Goal: Information Seeking & Learning: Learn about a topic

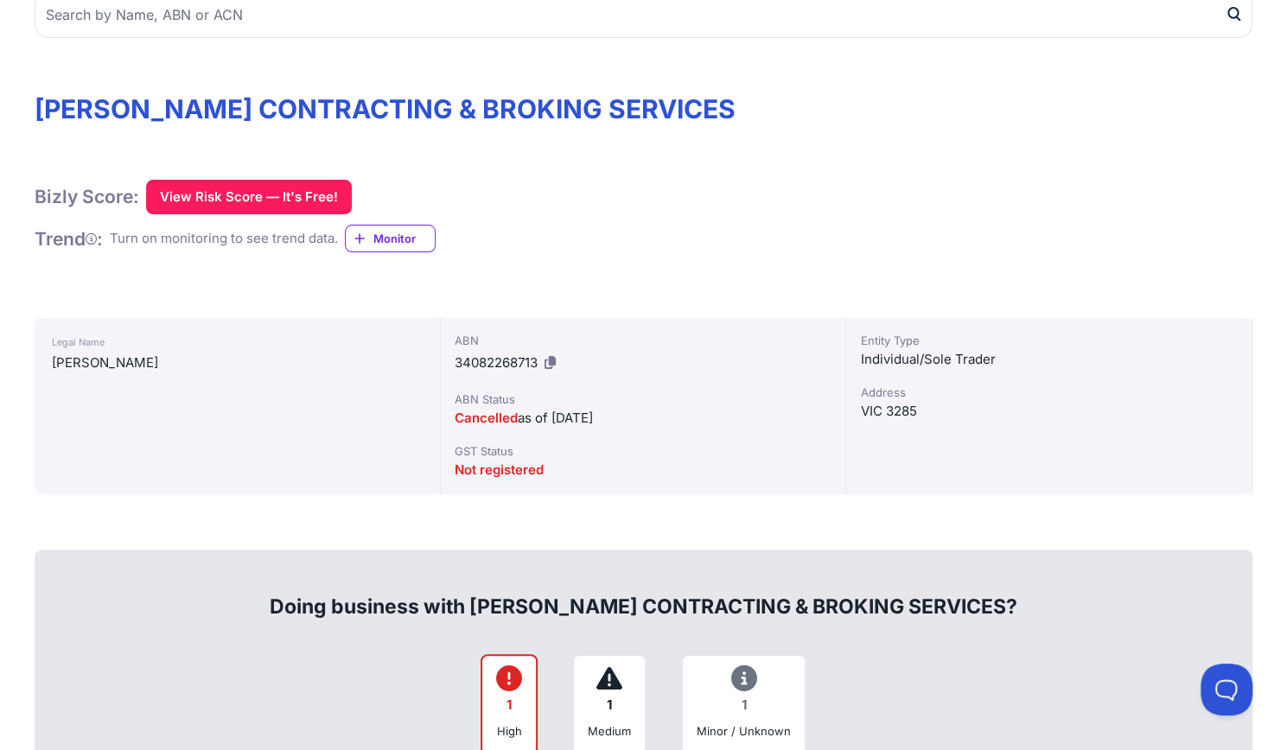
scroll to position [187, 0]
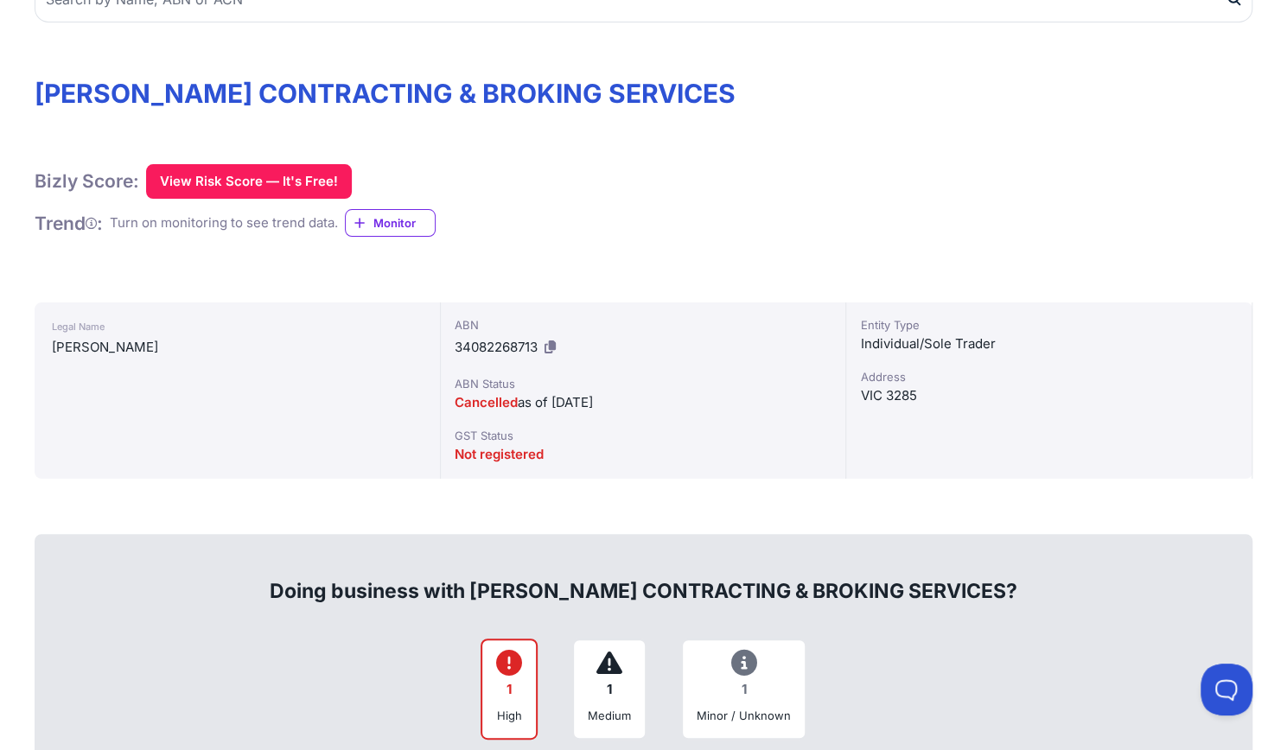
drag, startPoint x: 449, startPoint y: 399, endPoint x: 686, endPoint y: 405, distance: 237.9
click at [686, 405] on div "ABN 34082268713 ABN Status Cancelled as of [DATE] GST Status Not registered" at bounding box center [644, 391] width 406 height 176
click at [686, 405] on div "Cancelled as of [DATE]" at bounding box center [644, 403] width 378 height 21
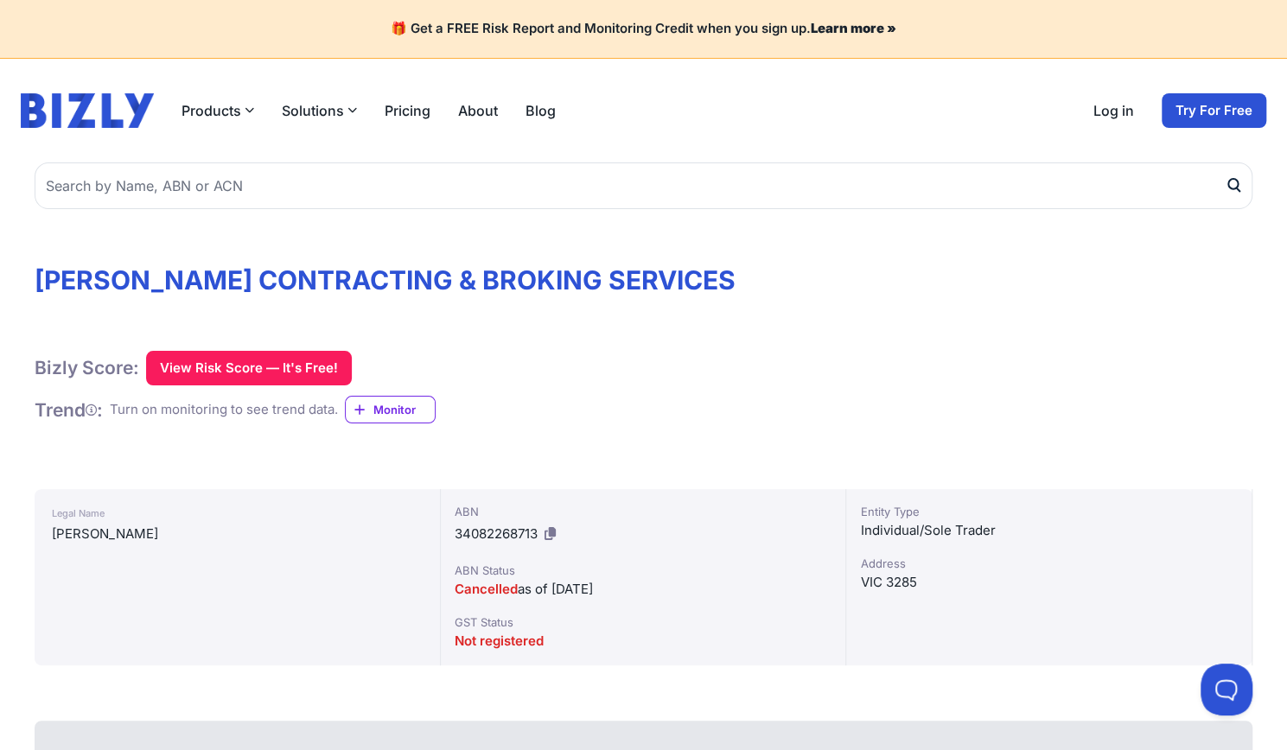
scroll to position [560, 0]
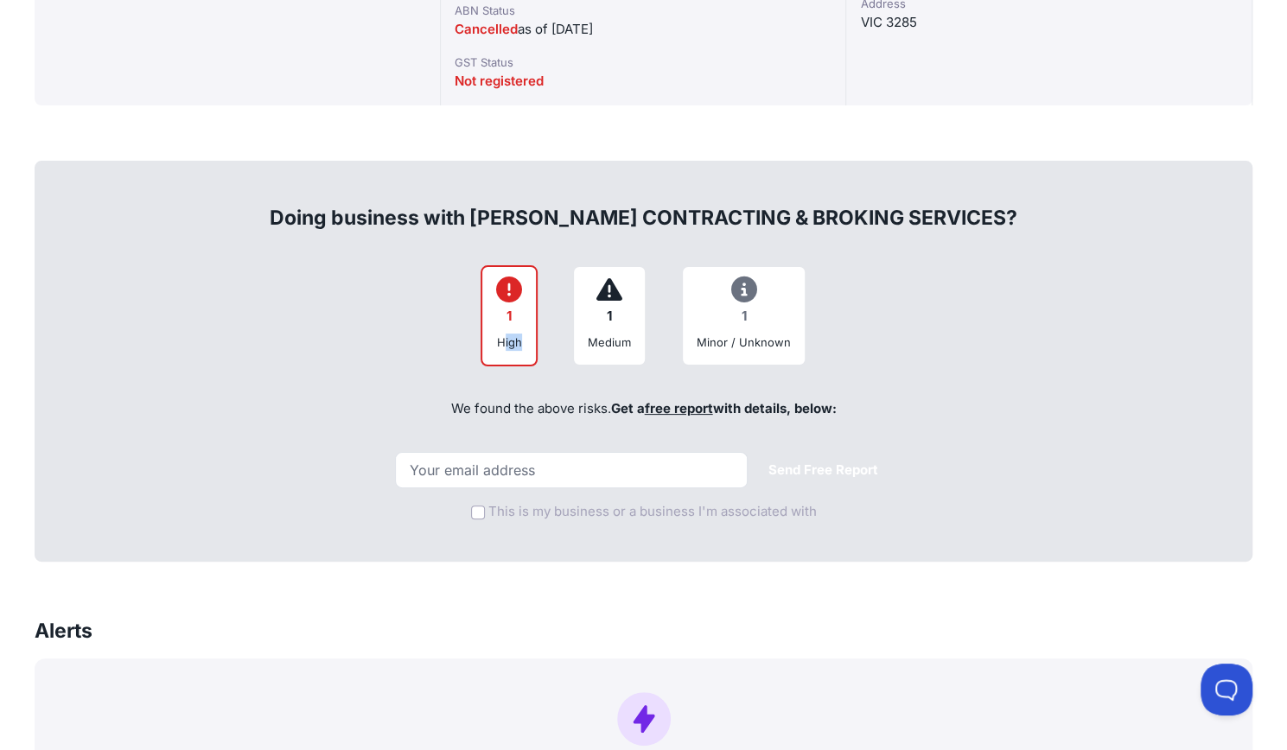
drag, startPoint x: 506, startPoint y: 344, endPoint x: 539, endPoint y: 344, distance: 33.7
click at [539, 344] on div "1 High 1 Medium 1 Minor / Unknown" at bounding box center [644, 315] width 1180 height 101
drag, startPoint x: 498, startPoint y: 342, endPoint x: 527, endPoint y: 342, distance: 29.4
click at [527, 342] on div "1 High" at bounding box center [509, 315] width 57 height 101
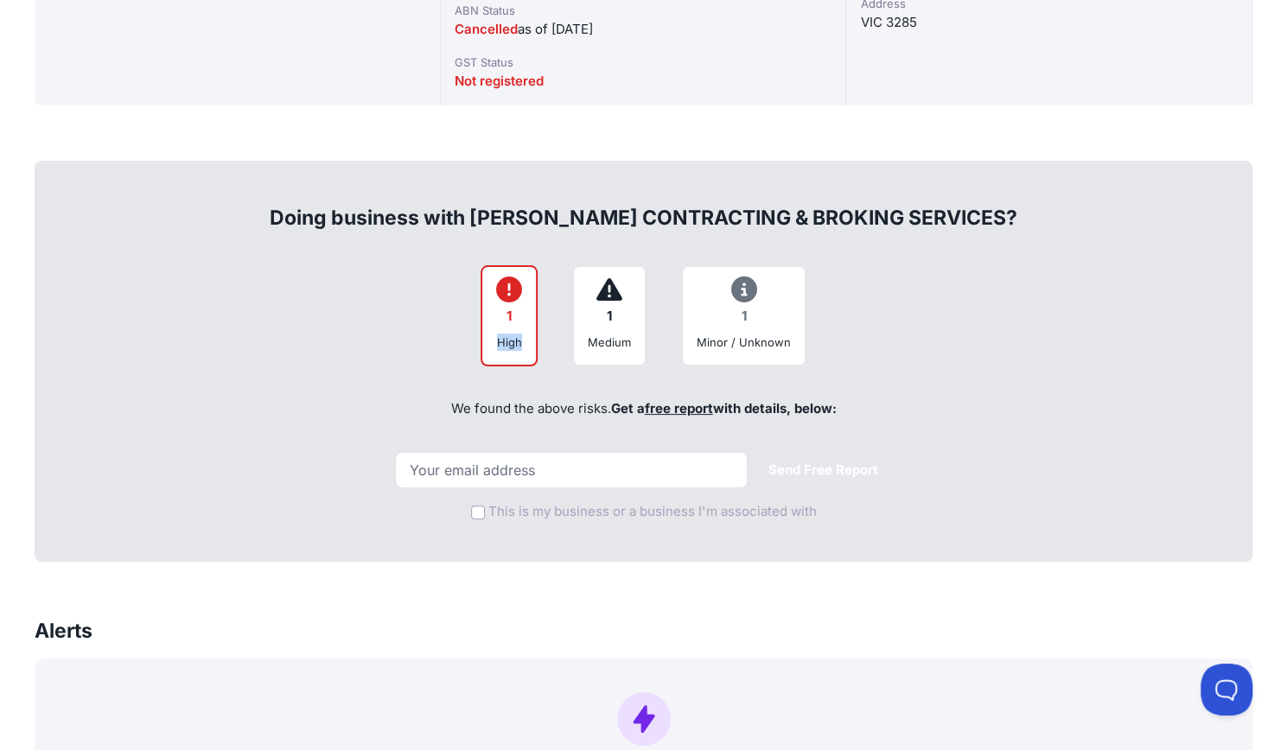
click at [527, 342] on div "1 High" at bounding box center [509, 315] width 57 height 101
drag, startPoint x: 450, startPoint y: 411, endPoint x: 603, endPoint y: 414, distance: 153.9
click at [603, 414] on div "We found the above risks. Get a free report with details, below:" at bounding box center [644, 409] width 1180 height 59
drag, startPoint x: 603, startPoint y: 414, endPoint x: 452, endPoint y: 407, distance: 151.5
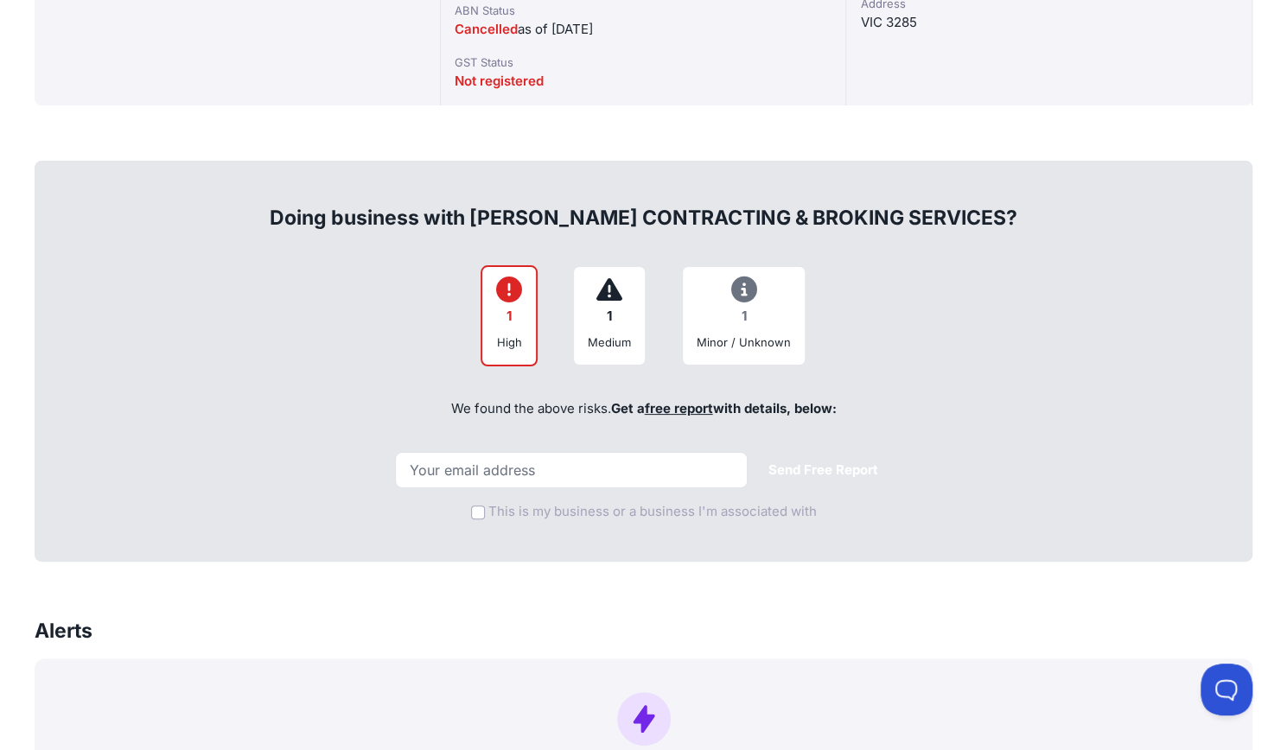
click at [452, 407] on div "We found the above risks. Get a free report with details, below:" at bounding box center [644, 409] width 1180 height 59
click at [414, 437] on div "We found the above risks. Get a free report with details, below:" at bounding box center [644, 409] width 1180 height 59
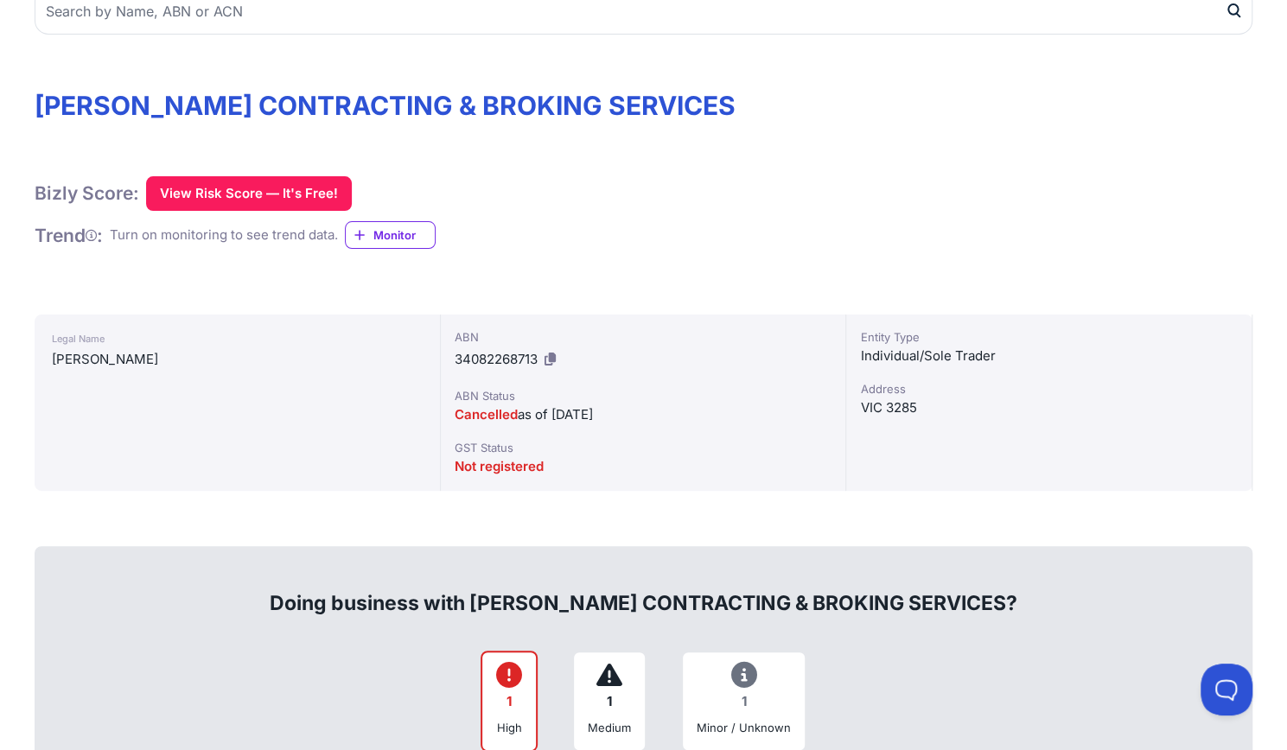
scroll to position [0, 0]
